Goal: Task Accomplishment & Management: Complete application form

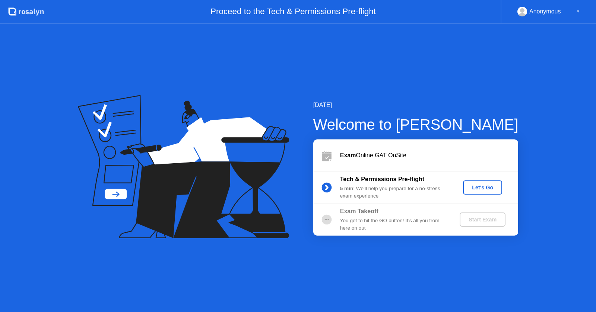
click at [470, 190] on div "Let's Go" at bounding box center [482, 187] width 33 height 6
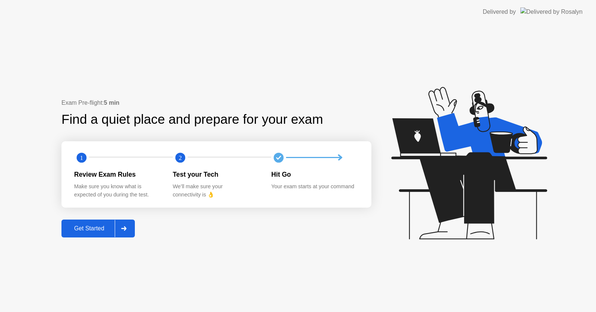
click at [104, 228] on div "Get Started" at bounding box center [89, 228] width 51 height 7
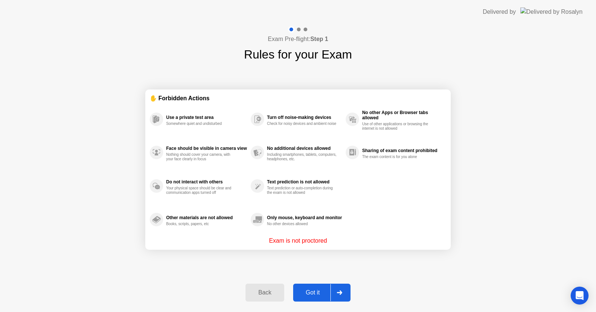
click at [302, 290] on div "Got it" at bounding box center [312, 292] width 35 height 7
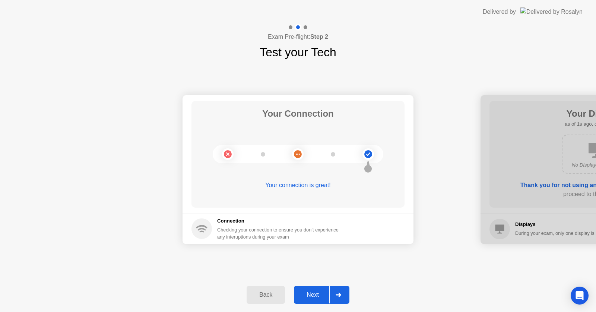
click at [302, 290] on button "Next" at bounding box center [321, 295] width 55 height 18
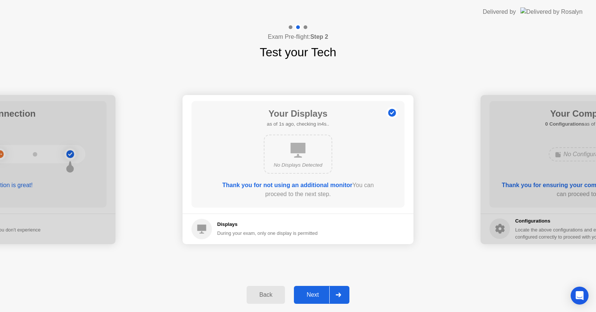
click at [302, 290] on button "Next" at bounding box center [321, 295] width 55 height 18
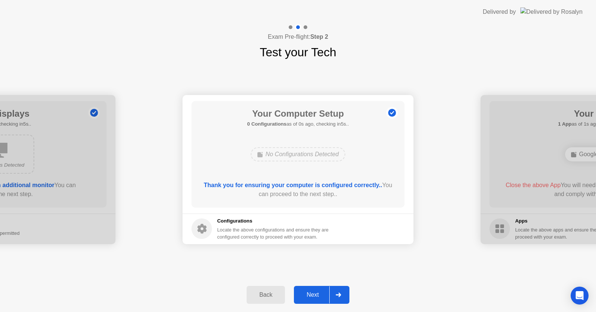
click at [302, 290] on button "Next" at bounding box center [321, 295] width 55 height 18
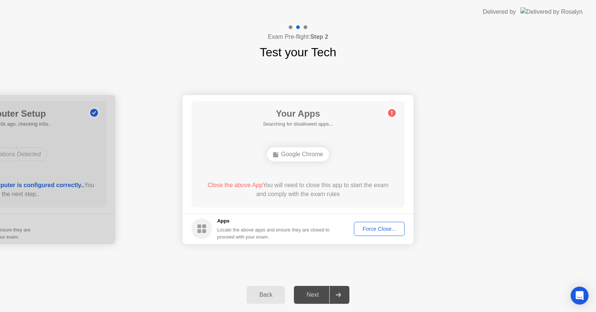
click at [309, 295] on div "Next" at bounding box center [312, 294] width 33 height 7
click at [376, 226] on div "Force Close..." at bounding box center [378, 229] width 45 height 6
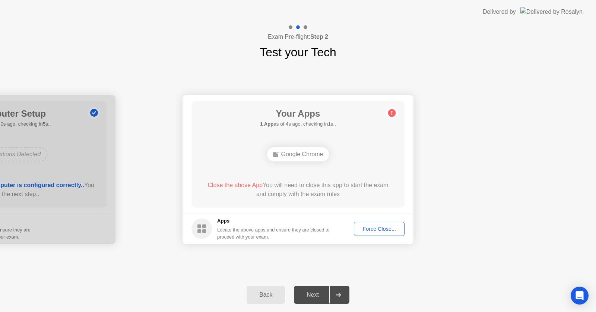
click at [375, 232] on div "Force Close..." at bounding box center [378, 229] width 45 height 6
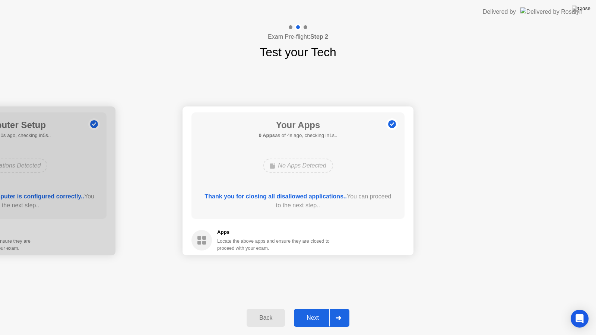
click at [312, 311] on div "Next" at bounding box center [312, 318] width 33 height 7
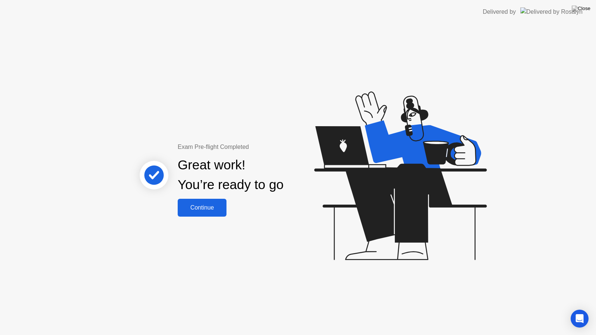
click at [223, 211] on div "Continue" at bounding box center [202, 207] width 44 height 7
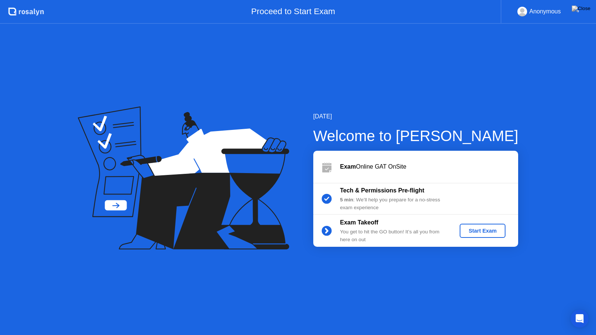
click at [484, 231] on div "Start Exam" at bounding box center [483, 231] width 40 height 6
